Goal: Navigation & Orientation: Find specific page/section

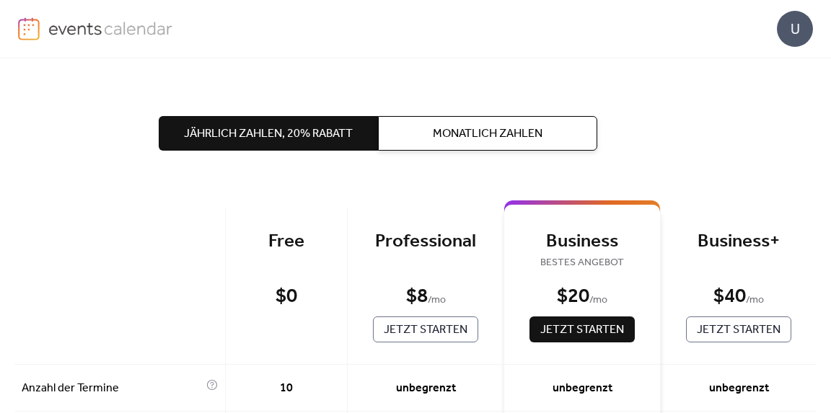
click at [26, 28] on img at bounding box center [29, 28] width 22 height 23
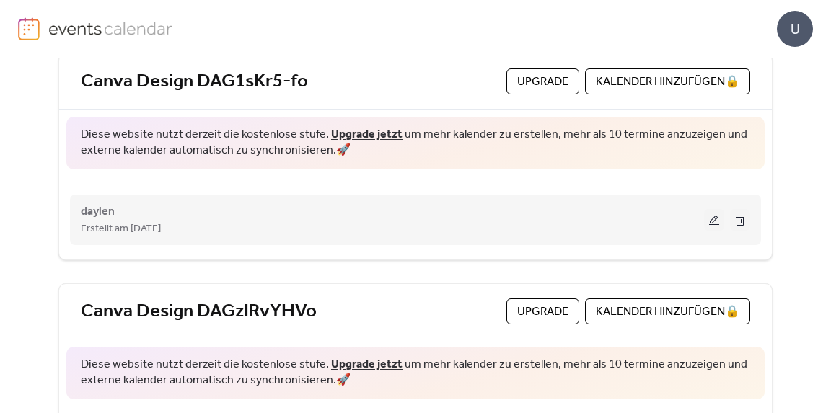
scroll to position [39, 0]
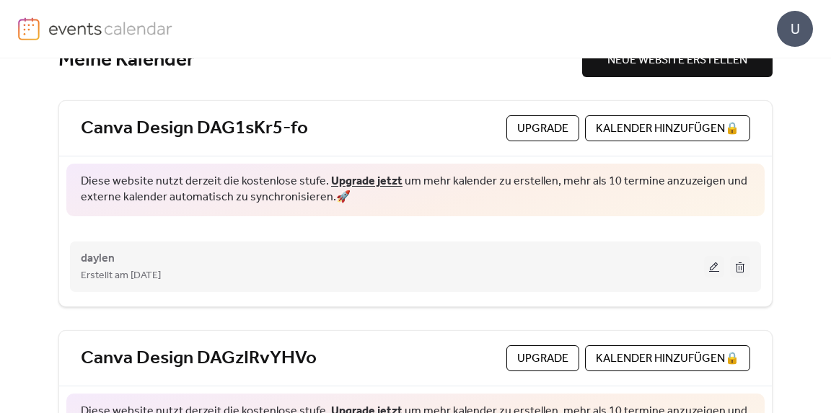
click at [711, 263] on button at bounding box center [714, 267] width 20 height 22
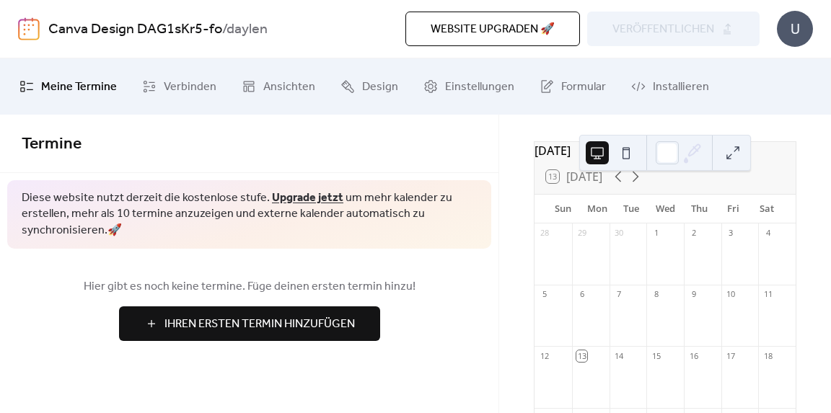
scroll to position [72, 0]
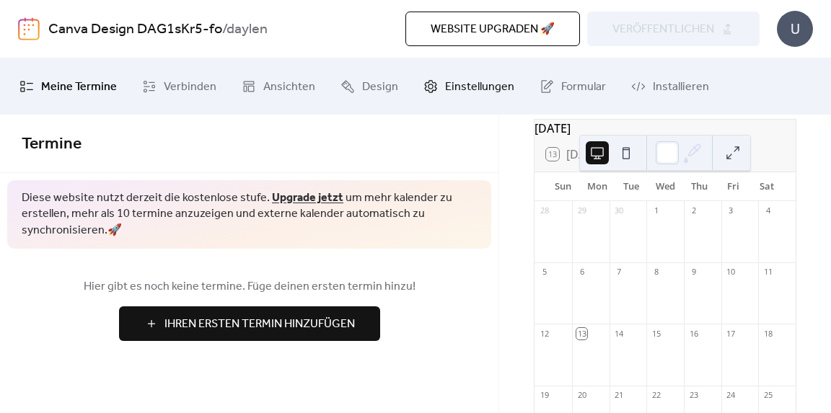
click at [469, 87] on span "Einstellungen" at bounding box center [479, 87] width 69 height 23
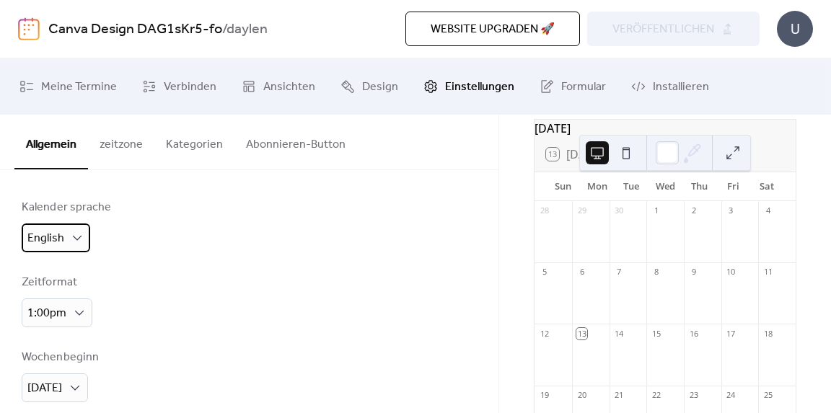
click at [75, 229] on div "English" at bounding box center [56, 238] width 69 height 29
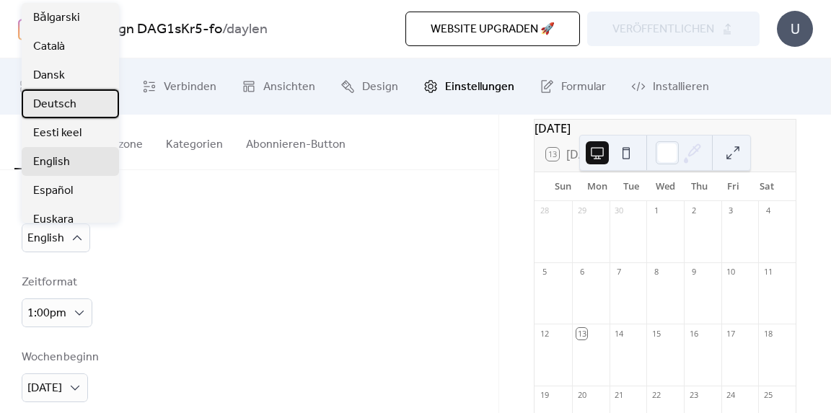
click at [52, 108] on span "Deutsch" at bounding box center [54, 104] width 43 height 17
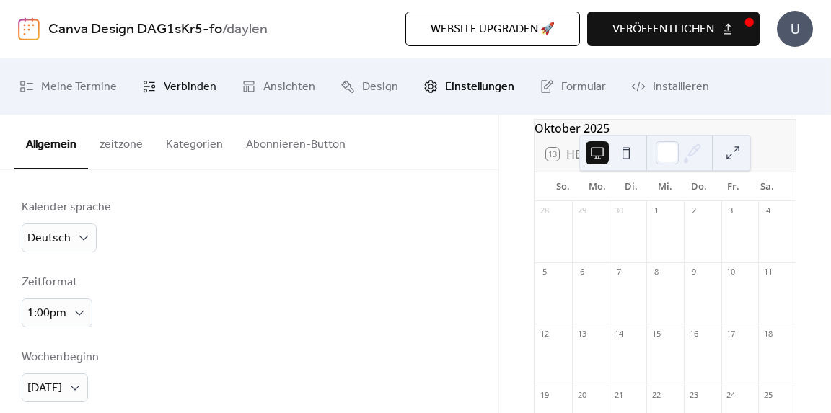
click at [190, 94] on span "Verbinden" at bounding box center [190, 87] width 53 height 23
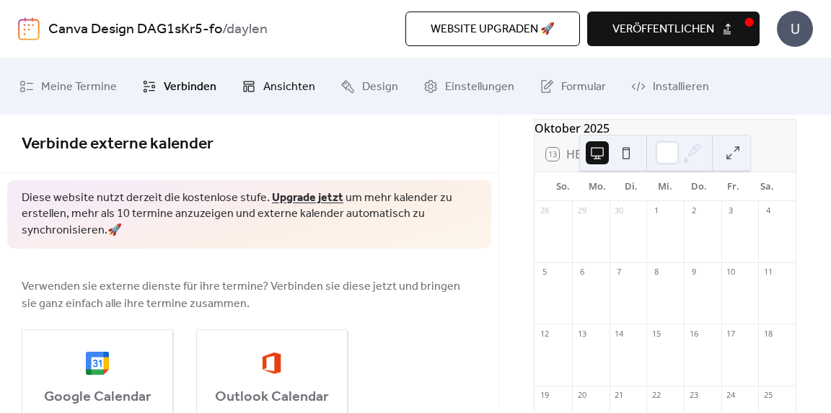
click at [286, 88] on span "Ansichten" at bounding box center [289, 87] width 52 height 23
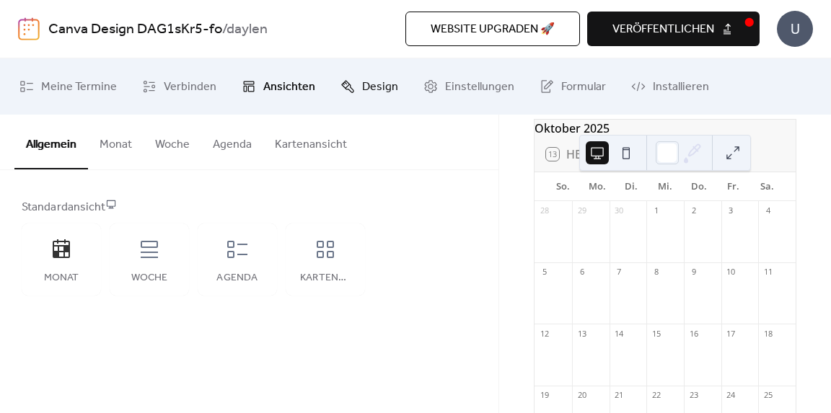
click at [351, 87] on link "Design" at bounding box center [369, 86] width 79 height 45
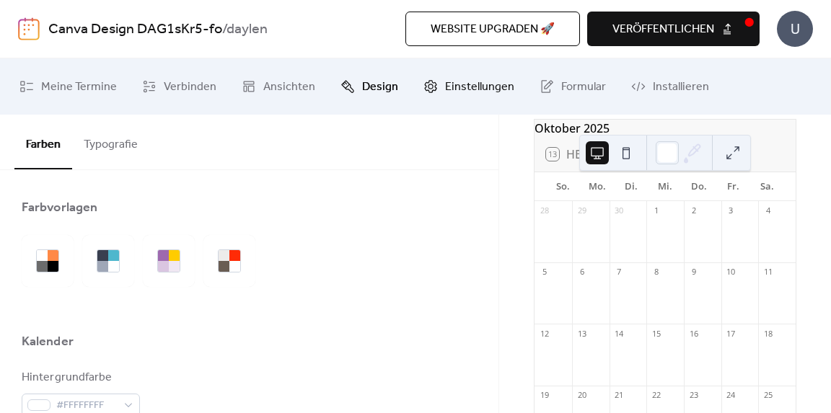
click at [424, 87] on icon at bounding box center [431, 86] width 14 height 14
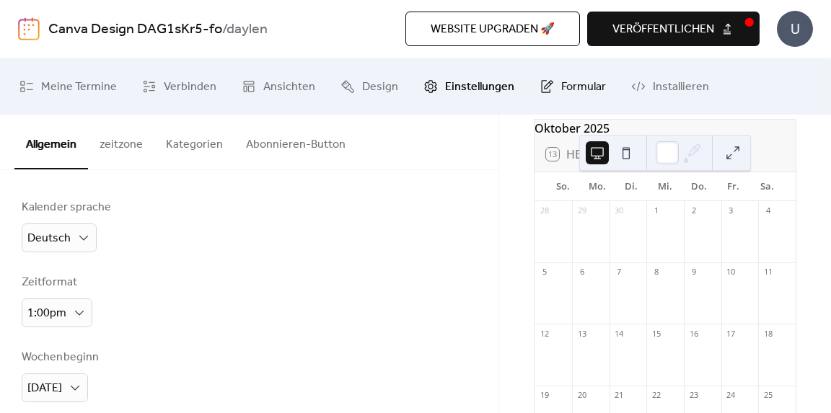
click at [540, 82] on icon at bounding box center [547, 86] width 14 height 14
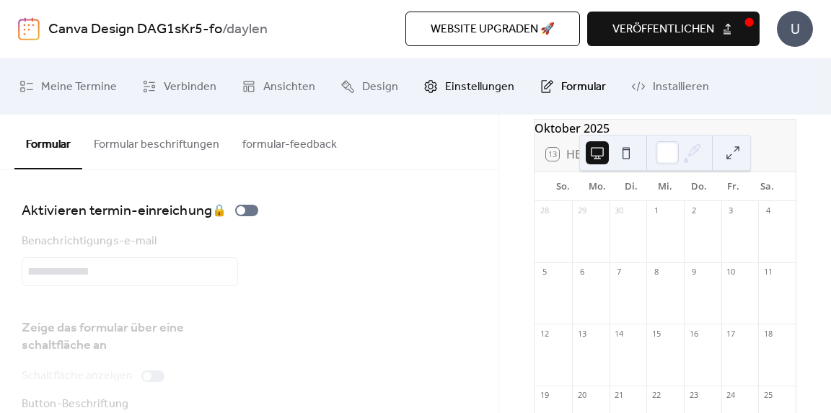
click at [445, 96] on span "Einstellungen" at bounding box center [479, 87] width 69 height 23
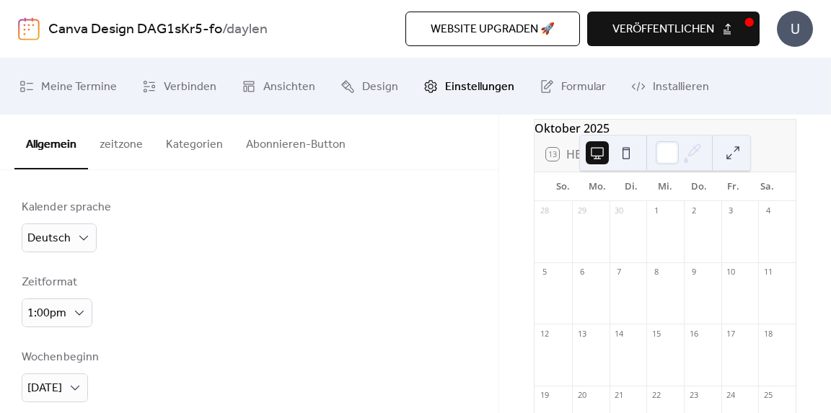
click at [31, 31] on img at bounding box center [29, 28] width 22 height 23
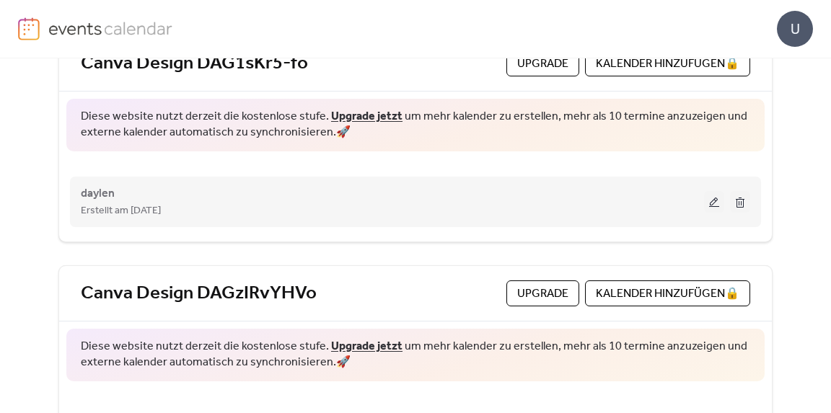
scroll to position [183, 0]
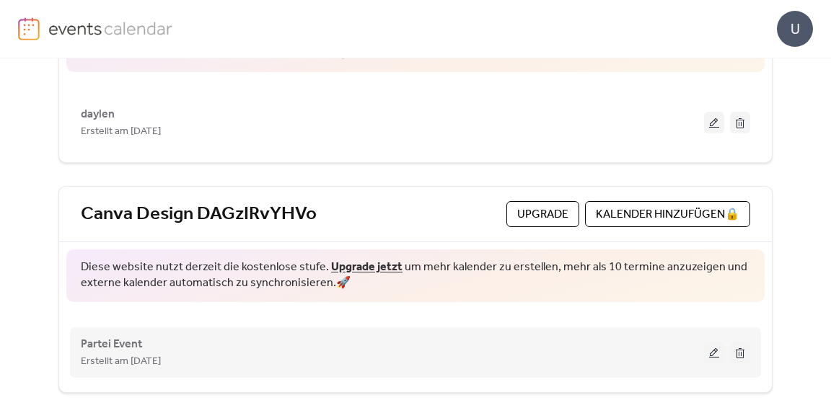
click at [735, 350] on button at bounding box center [740, 353] width 20 height 22
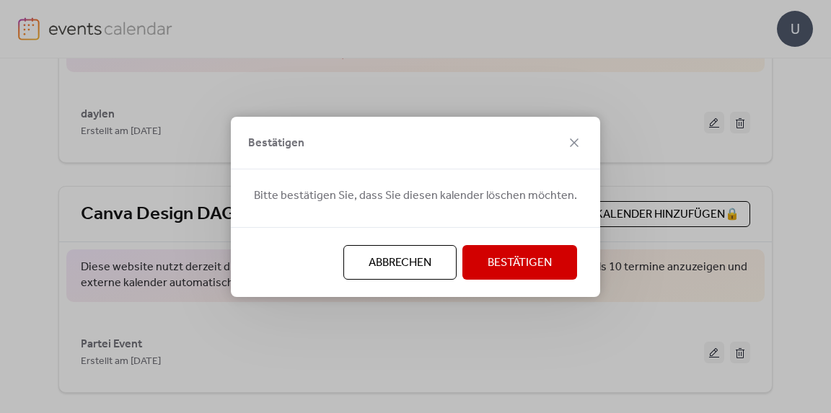
click at [525, 268] on span "Bestätigen" at bounding box center [520, 263] width 64 height 17
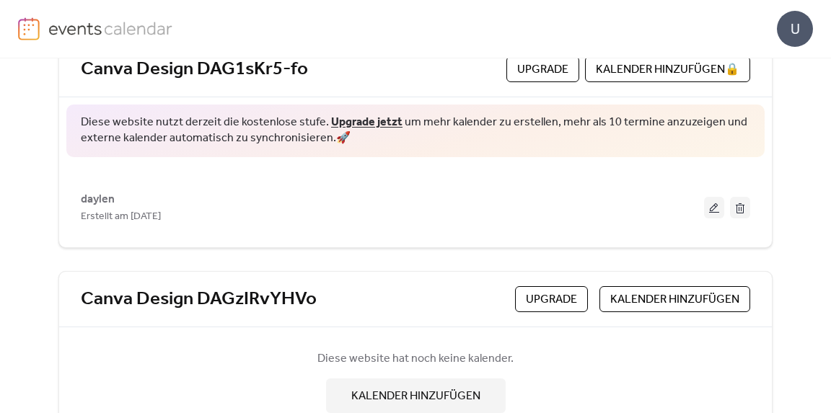
scroll to position [0, 0]
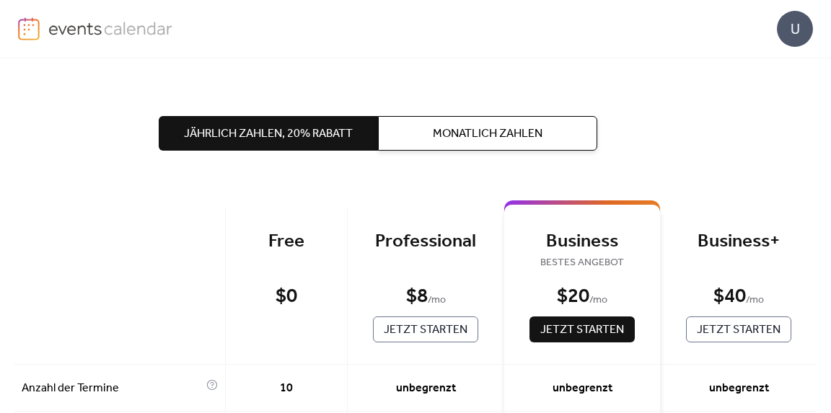
click at [27, 25] on img at bounding box center [29, 28] width 22 height 23
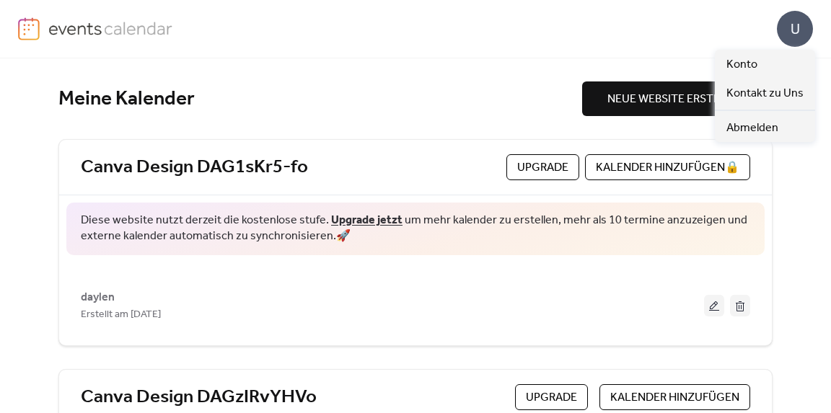
click at [802, 35] on div "U" at bounding box center [795, 29] width 36 height 36
click at [425, 70] on div "Meine Kalender NEUE WEBSITE ERSTELLEN Canva Design DAG1sKr5-fo Upgrade KALENDER…" at bounding box center [415, 307] width 750 height 499
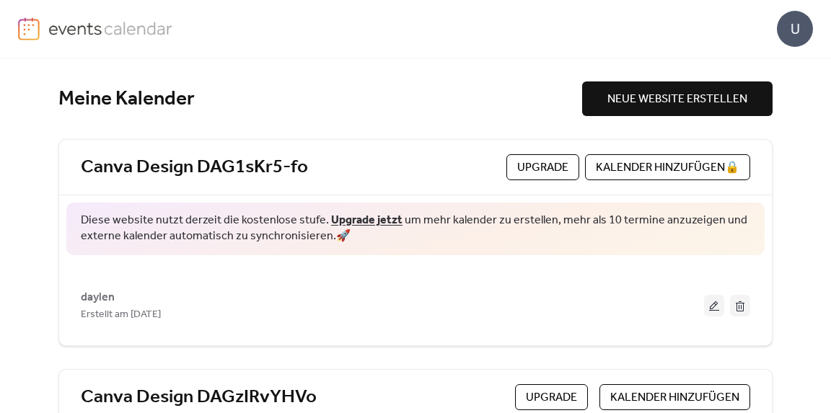
click at [5, 26] on div "U" at bounding box center [415, 29] width 831 height 58
click at [27, 29] on img at bounding box center [29, 28] width 22 height 23
click at [32, 32] on img at bounding box center [29, 28] width 22 height 23
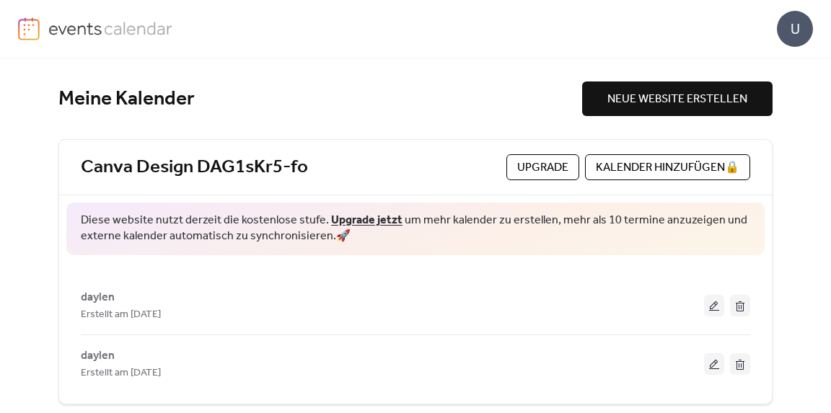
click at [797, 30] on div "U" at bounding box center [795, 29] width 36 height 36
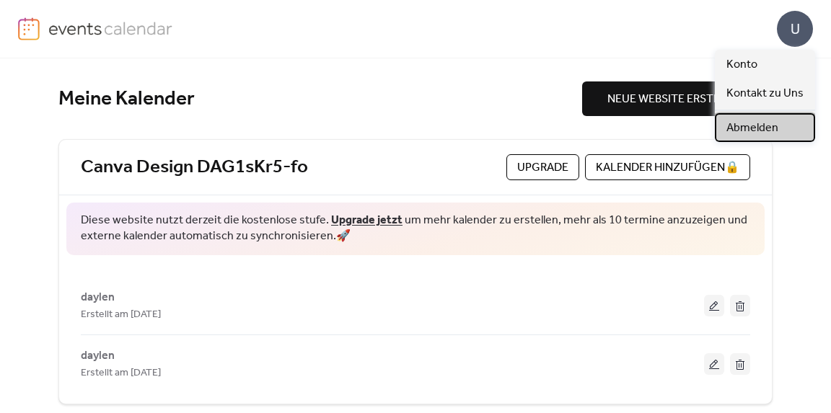
click at [769, 125] on span "Abmelden" at bounding box center [753, 128] width 52 height 17
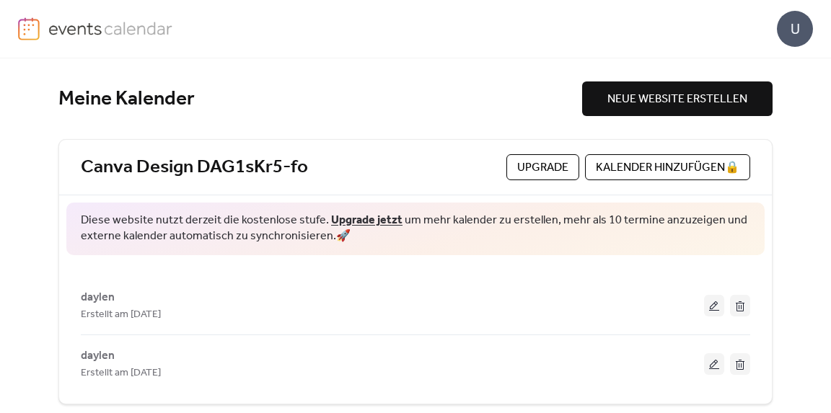
click at [797, 23] on div "U" at bounding box center [795, 29] width 36 height 36
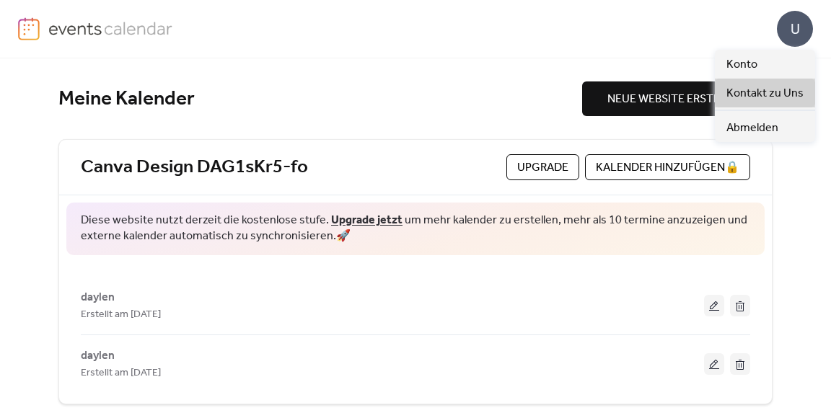
click at [760, 99] on span "Kontakt zu Uns" at bounding box center [765, 93] width 77 height 17
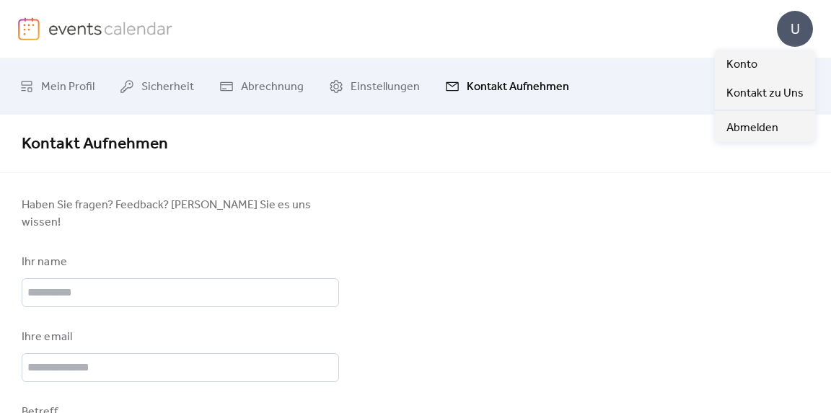
click at [804, 34] on div "U" at bounding box center [795, 29] width 36 height 36
click at [755, 128] on span "Abmelden" at bounding box center [753, 128] width 52 height 17
